Goal: Navigation & Orientation: Find specific page/section

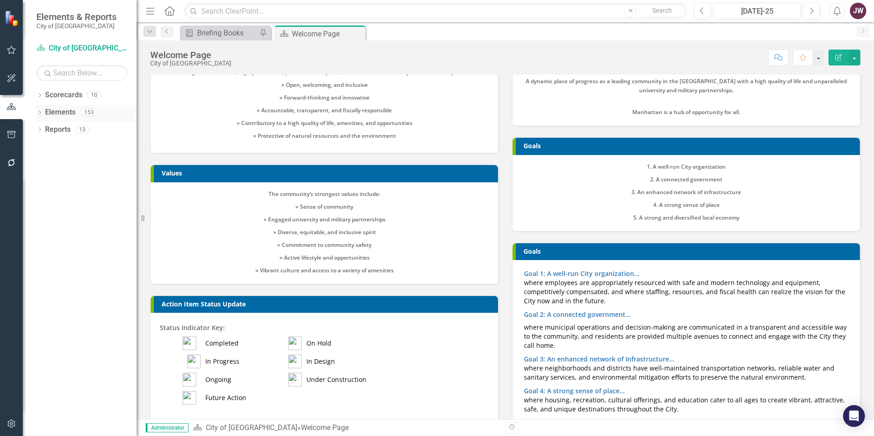
scroll to position [253, 0]
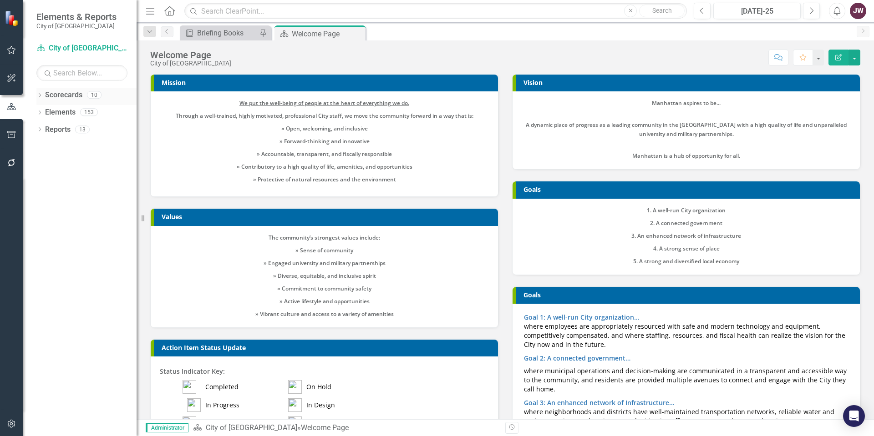
click at [41, 96] on icon "Dropdown" at bounding box center [39, 96] width 6 height 5
click at [44, 111] on icon at bounding box center [45, 112] width 2 height 5
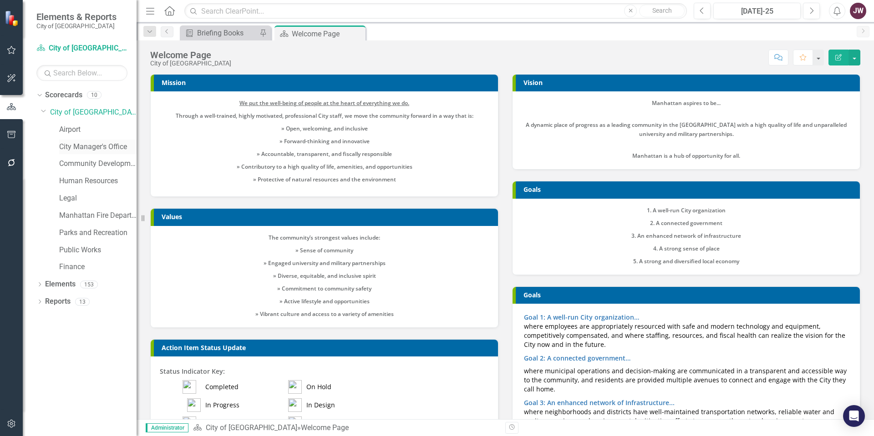
click at [81, 147] on link "City Manager's Office" at bounding box center [97, 147] width 77 height 10
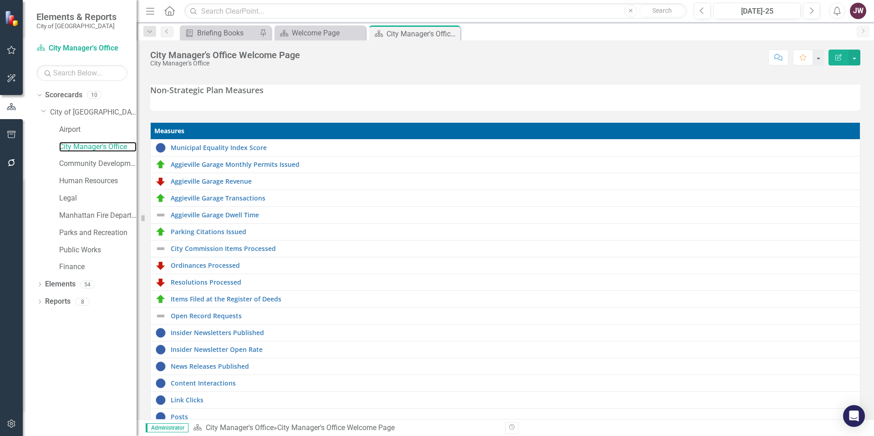
scroll to position [137, 0]
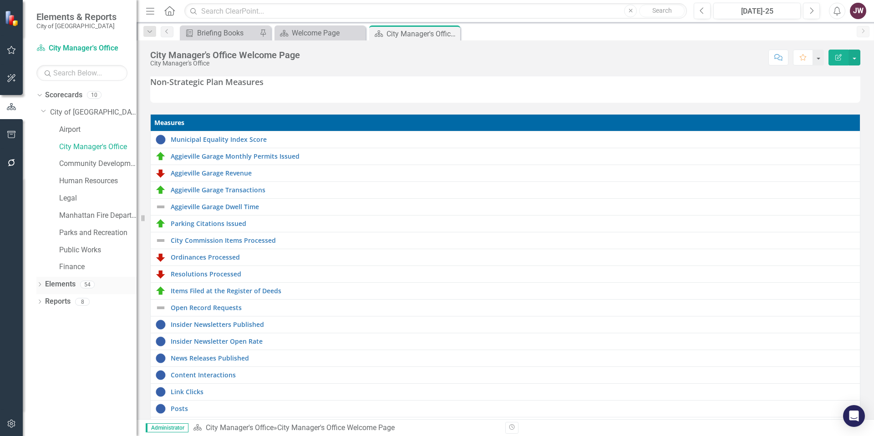
click at [40, 283] on div "Dropdown" at bounding box center [39, 286] width 6 height 8
click at [73, 319] on link "Measure Measures" at bounding box center [72, 319] width 45 height 10
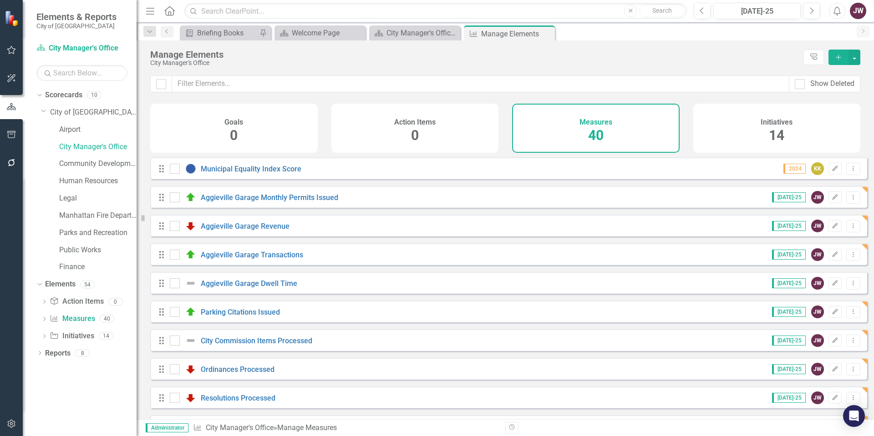
click at [322, 261] on div "Drag Aggieville Garage Transactions [DATE]-25 JW Edit Dropdown Menu" at bounding box center [508, 254] width 717 height 22
click at [282, 259] on link "Aggieville Garage Transactions" at bounding box center [252, 255] width 102 height 9
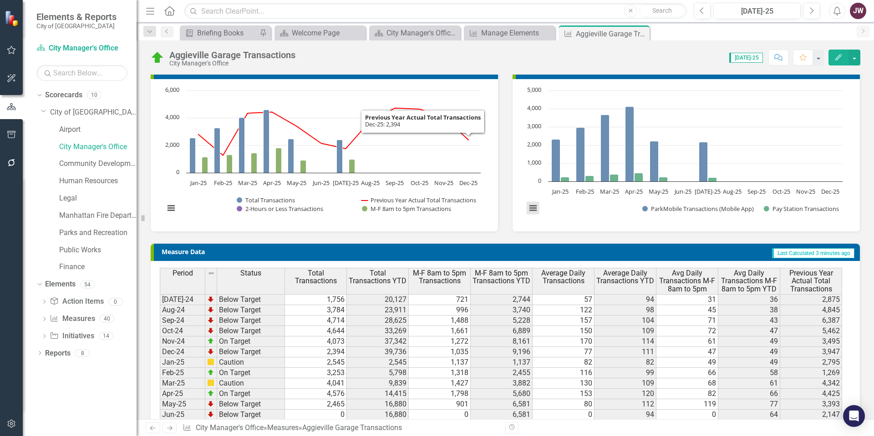
scroll to position [274, 0]
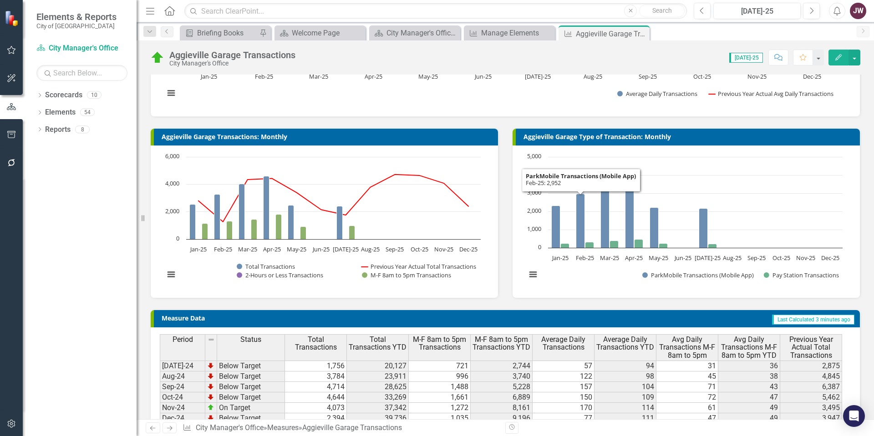
scroll to position [274, 0]
